Goal: Information Seeking & Learning: Learn about a topic

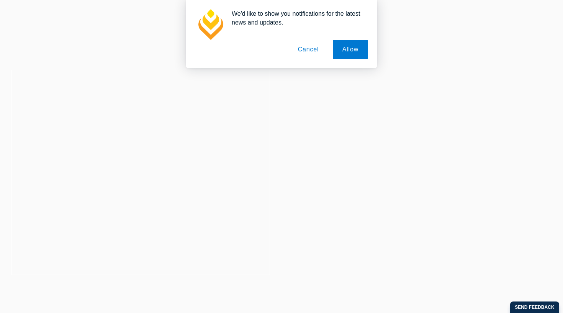
click at [314, 53] on button "Cancel" at bounding box center [308, 49] width 40 height 19
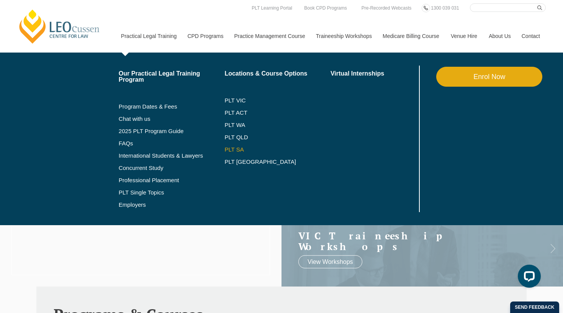
click at [224, 149] on link "PLT SA" at bounding box center [277, 149] width 106 height 6
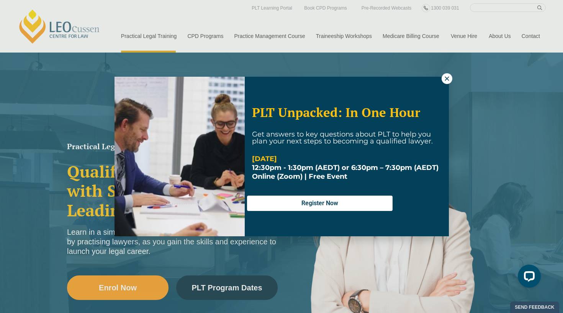
click at [447, 75] on icon at bounding box center [447, 78] width 7 height 7
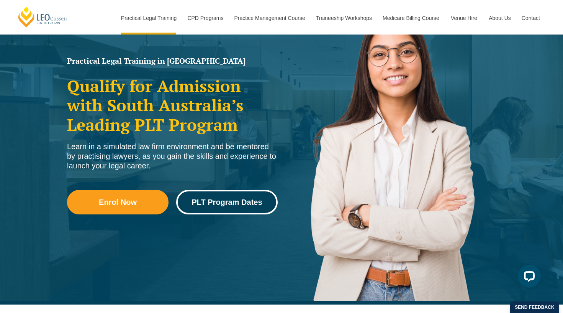
click at [216, 206] on link "PLT Program Dates" at bounding box center [226, 202] width 101 height 25
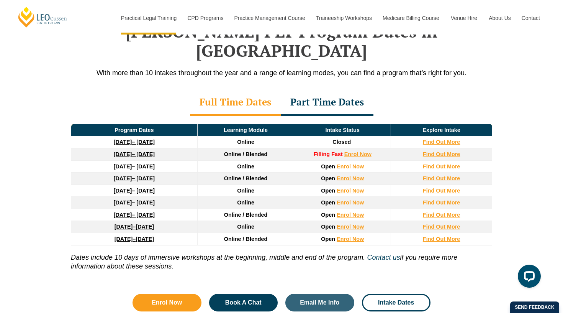
scroll to position [1002, 0]
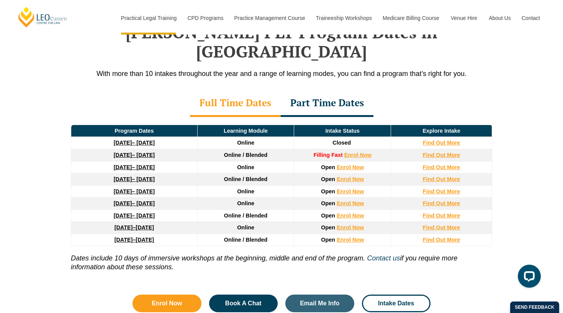
click at [322, 90] on div "Part Time Dates" at bounding box center [327, 103] width 93 height 27
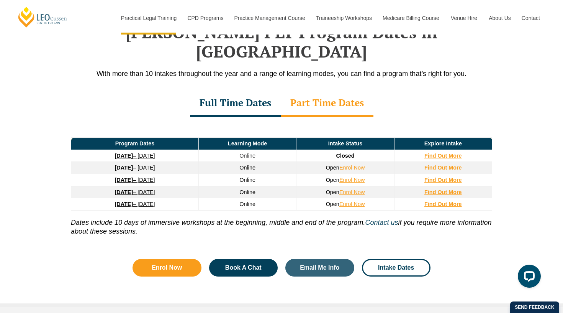
click at [239, 90] on div "Full Time Dates" at bounding box center [235, 103] width 91 height 27
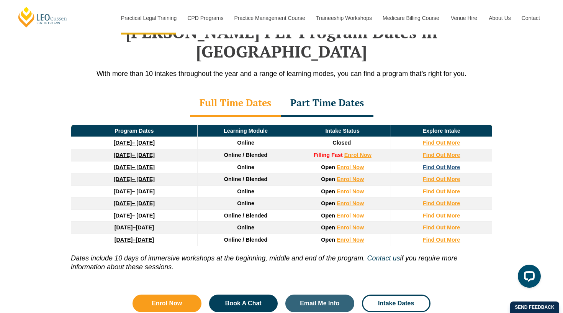
click at [427, 164] on strong "Find Out More" at bounding box center [442, 167] width 38 height 6
